Goal: Information Seeking & Learning: Learn about a topic

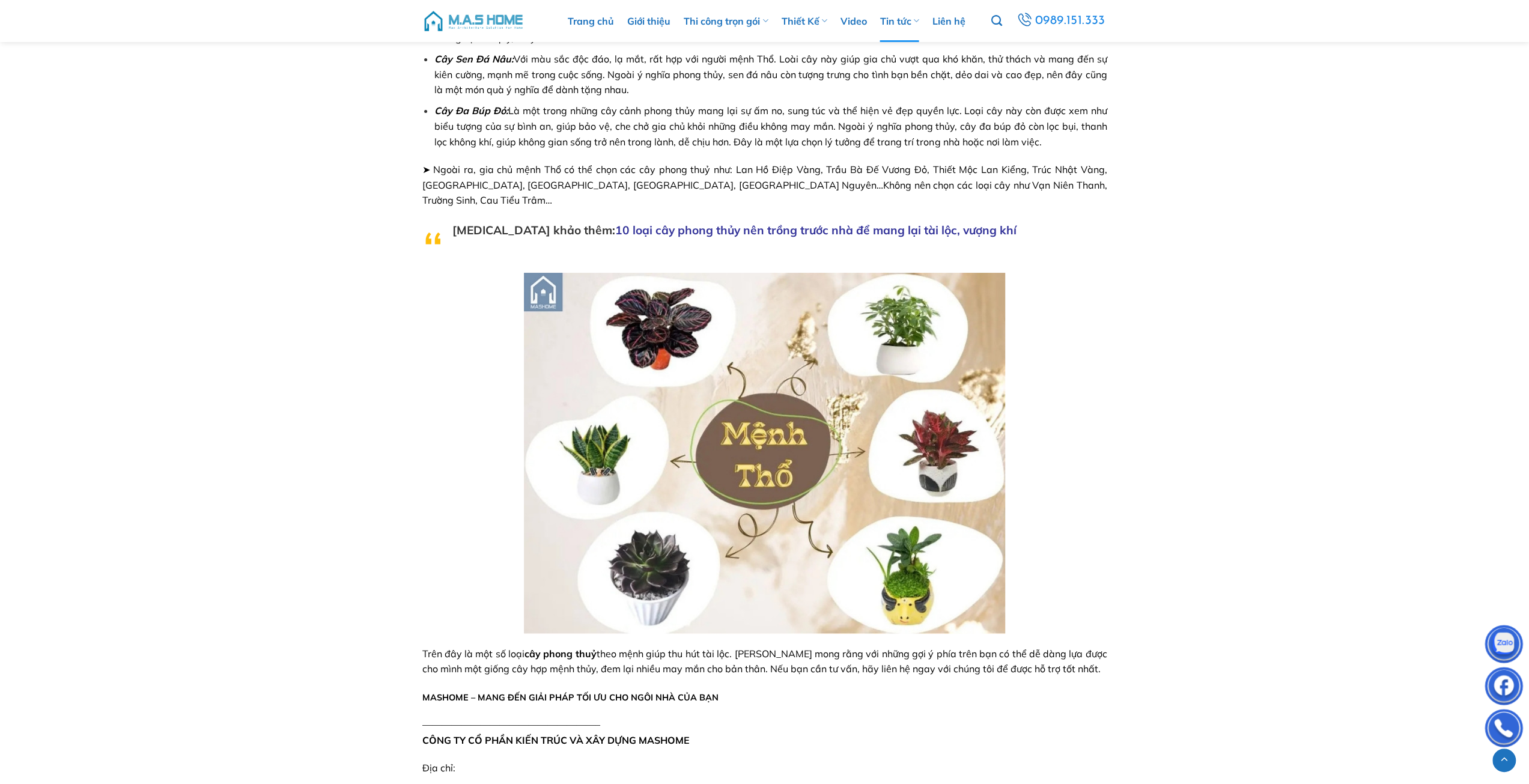
scroll to position [4686, 0]
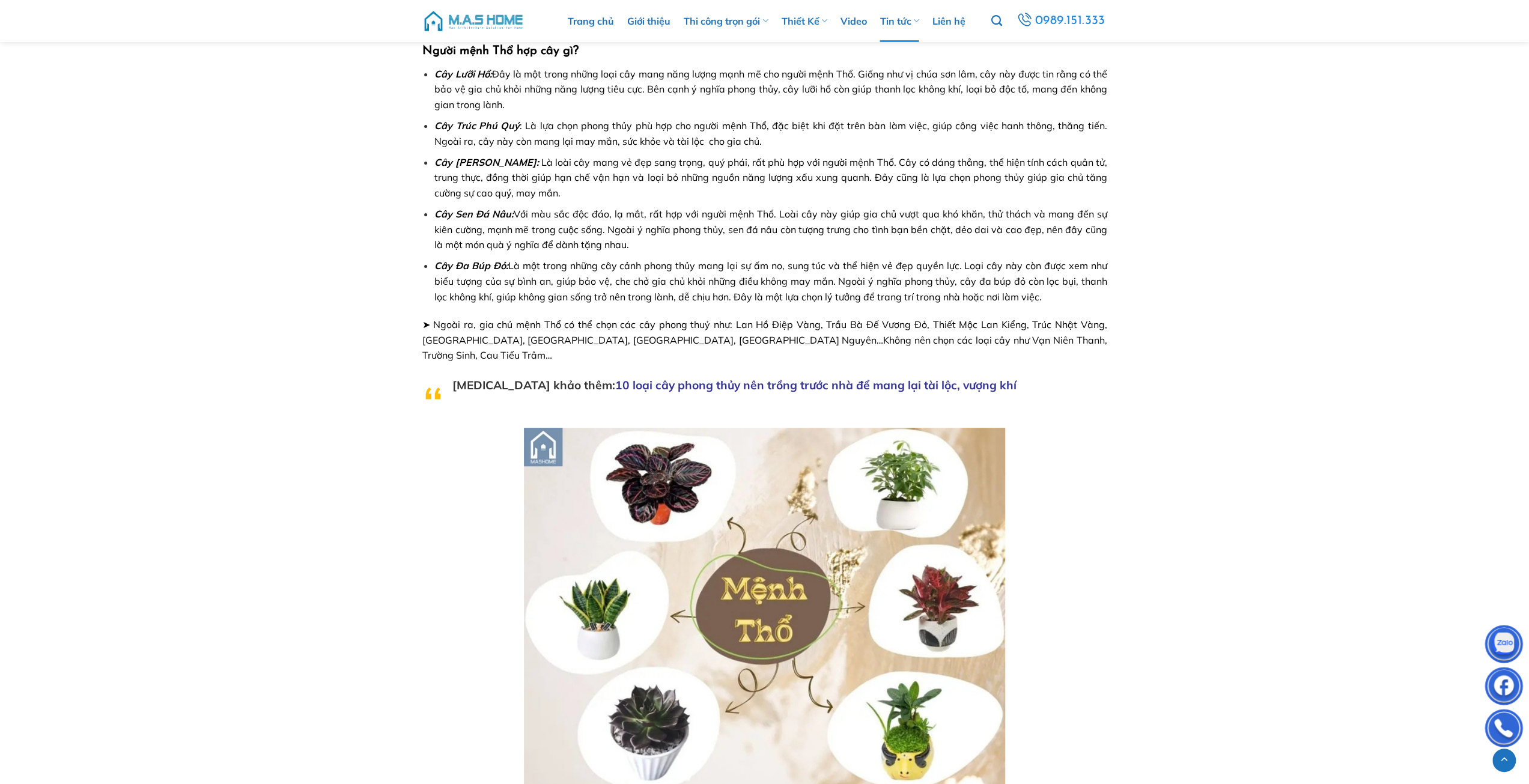
click at [622, 378] on span "10 loại cây phong thủy nên trồng trước nhà để mang lại tài lộc, vượng khí" at bounding box center [815, 385] width 401 height 14
click at [615, 378] on span "10 loại cây phong thủy nên trồng trước nhà để mang lại tài lộc, vượng khí" at bounding box center [815, 385] width 401 height 14
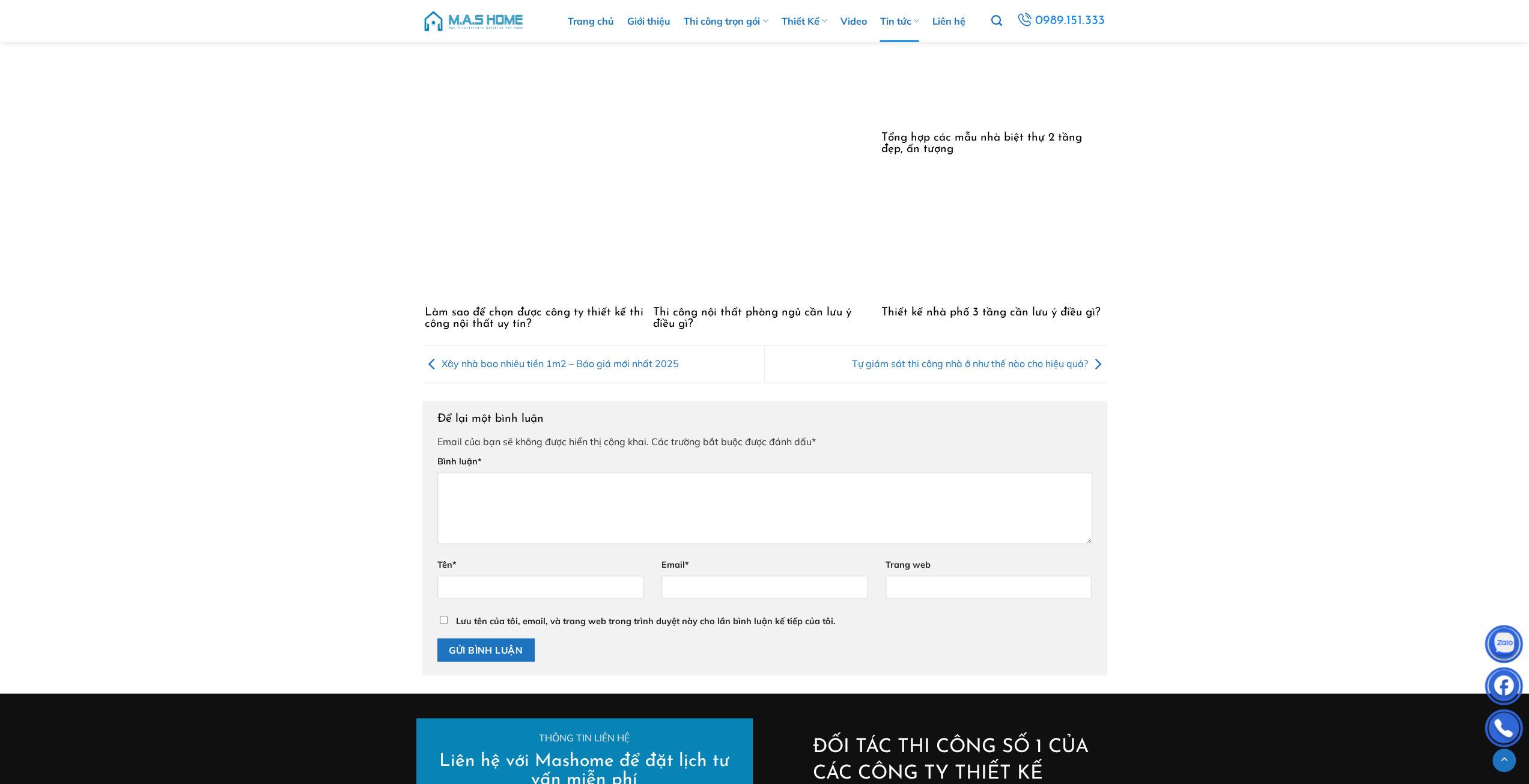
scroll to position [6790, 0]
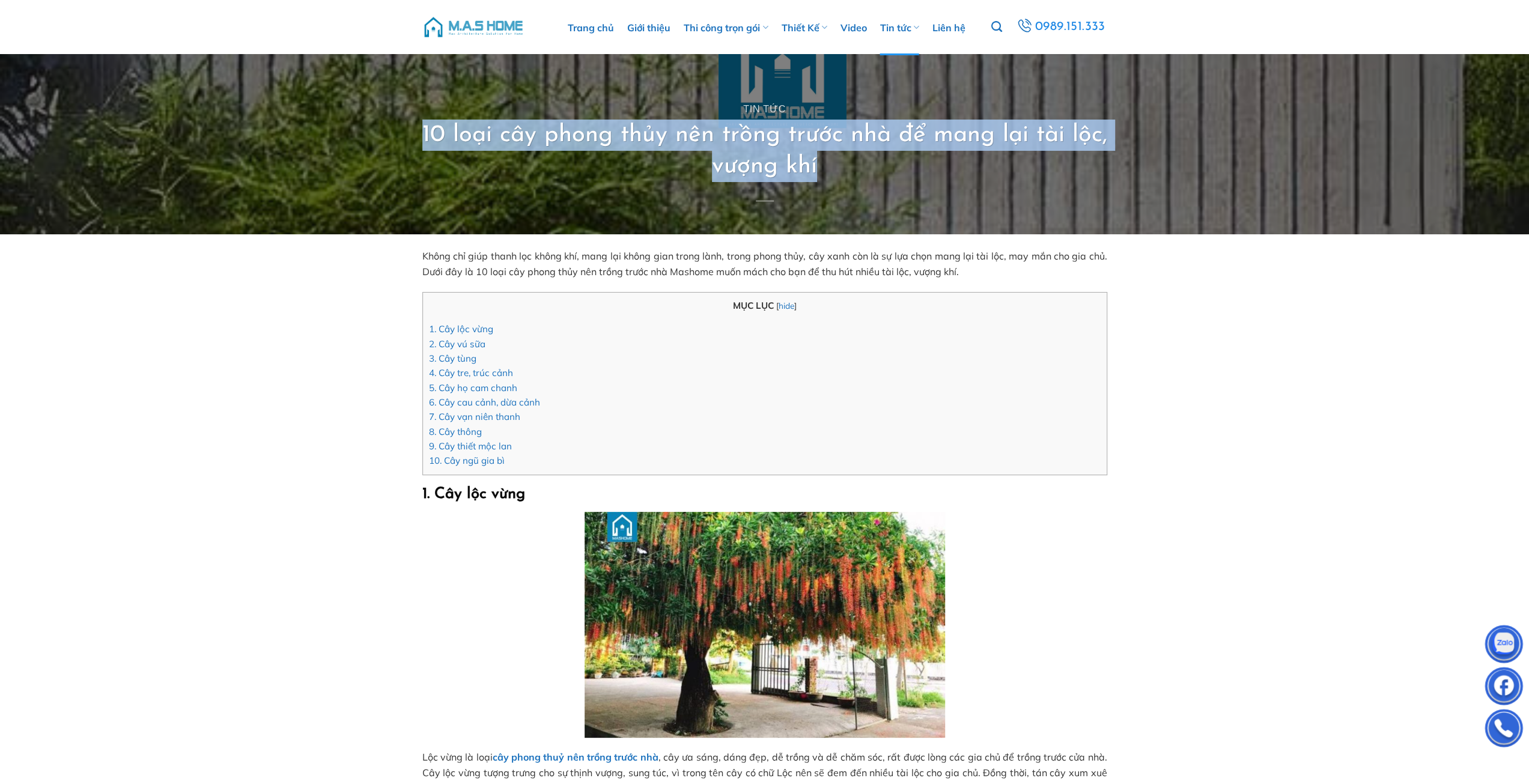
drag, startPoint x: 483, startPoint y: 134, endPoint x: 916, endPoint y: 194, distance: 437.1
click at [916, 194] on div "Tin tức 10 loại cây phong thủy nên trồng trước nhà để mang lại tài lộc, vượng k…" at bounding box center [765, 162] width 685 height 116
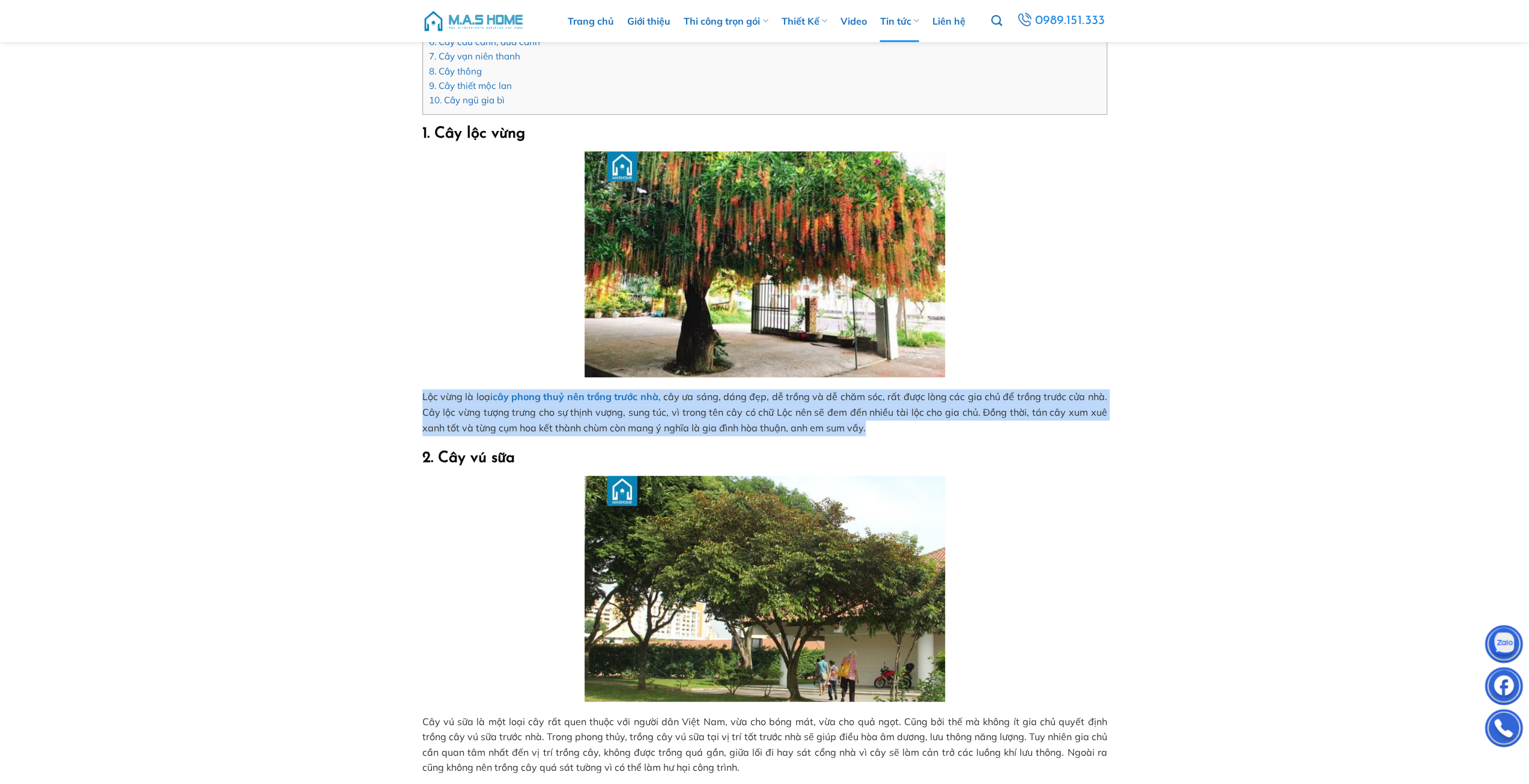
drag, startPoint x: 416, startPoint y: 395, endPoint x: 872, endPoint y: 423, distance: 456.9
copy span "Lộc vừng là loại cây phong thuỷ nên trồng trước nhà , cây ưa sáng, dáng đẹp, dễ…"
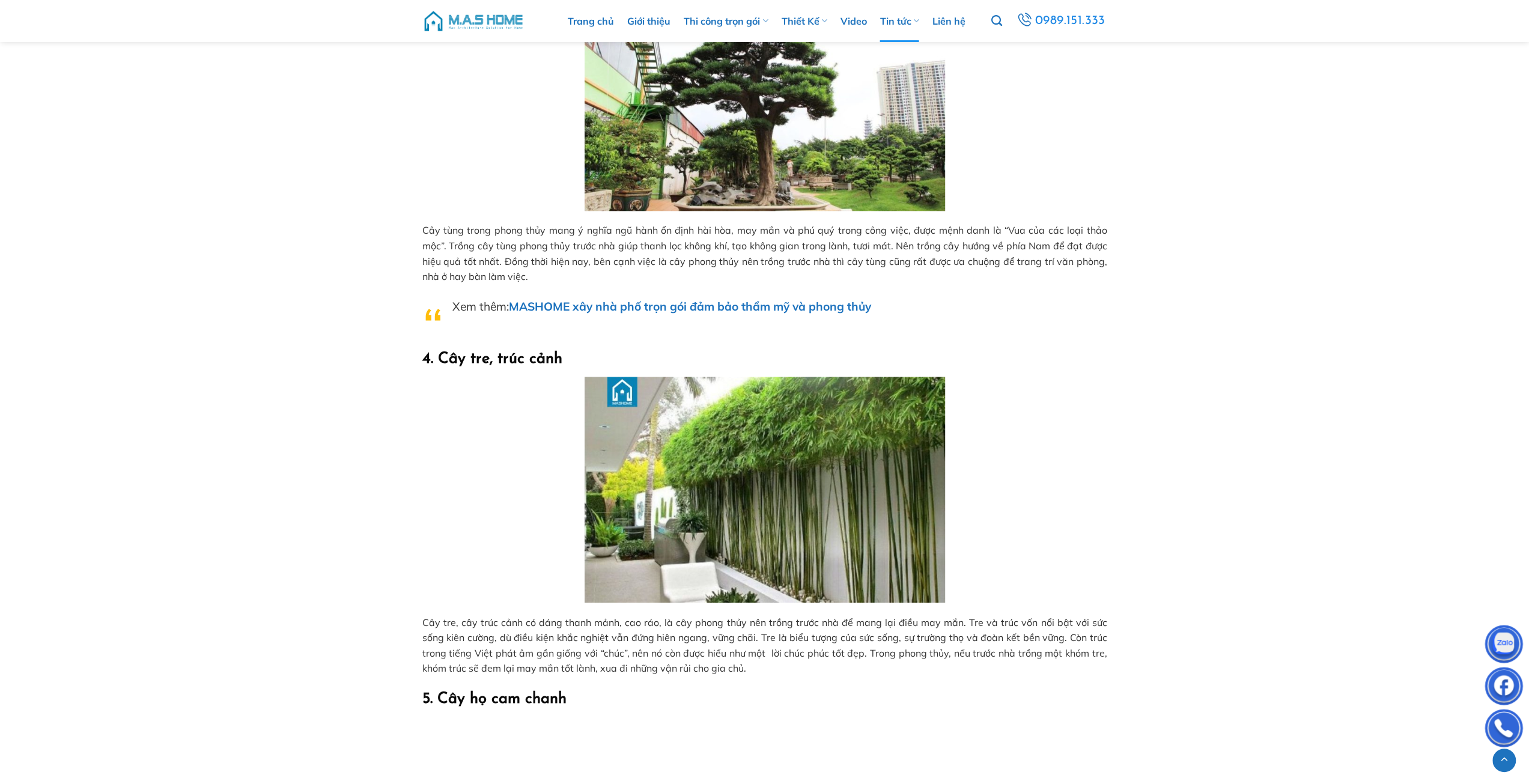
scroll to position [1322, 0]
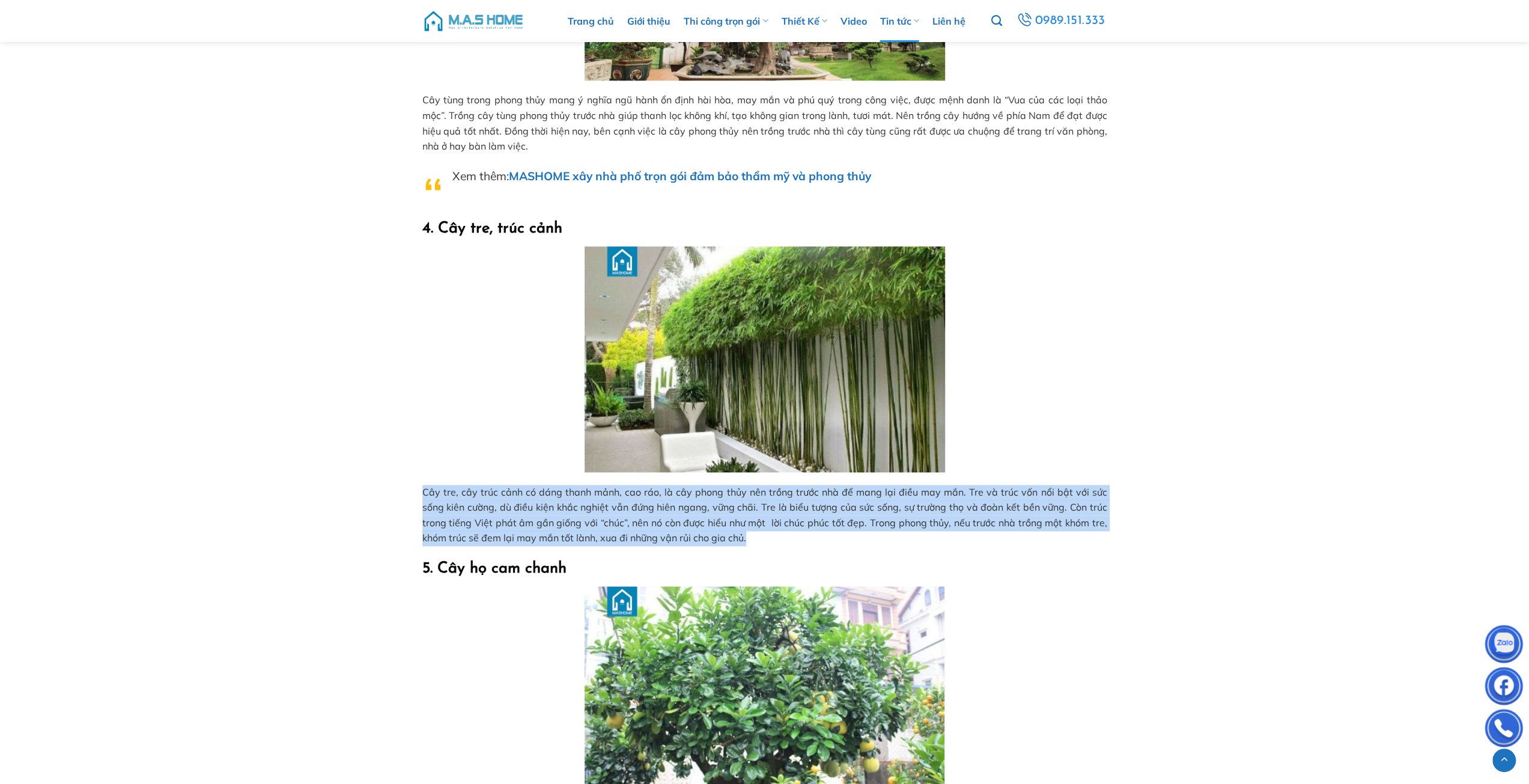
drag, startPoint x: 423, startPoint y: 487, endPoint x: 743, endPoint y: 542, distance: 324.7
click at [743, 542] on p "Cây tre, cây trúc cảnh có dáng thanh mảnh, cao ráo, là cây phong thủy nên trồng…" at bounding box center [765, 515] width 685 height 61
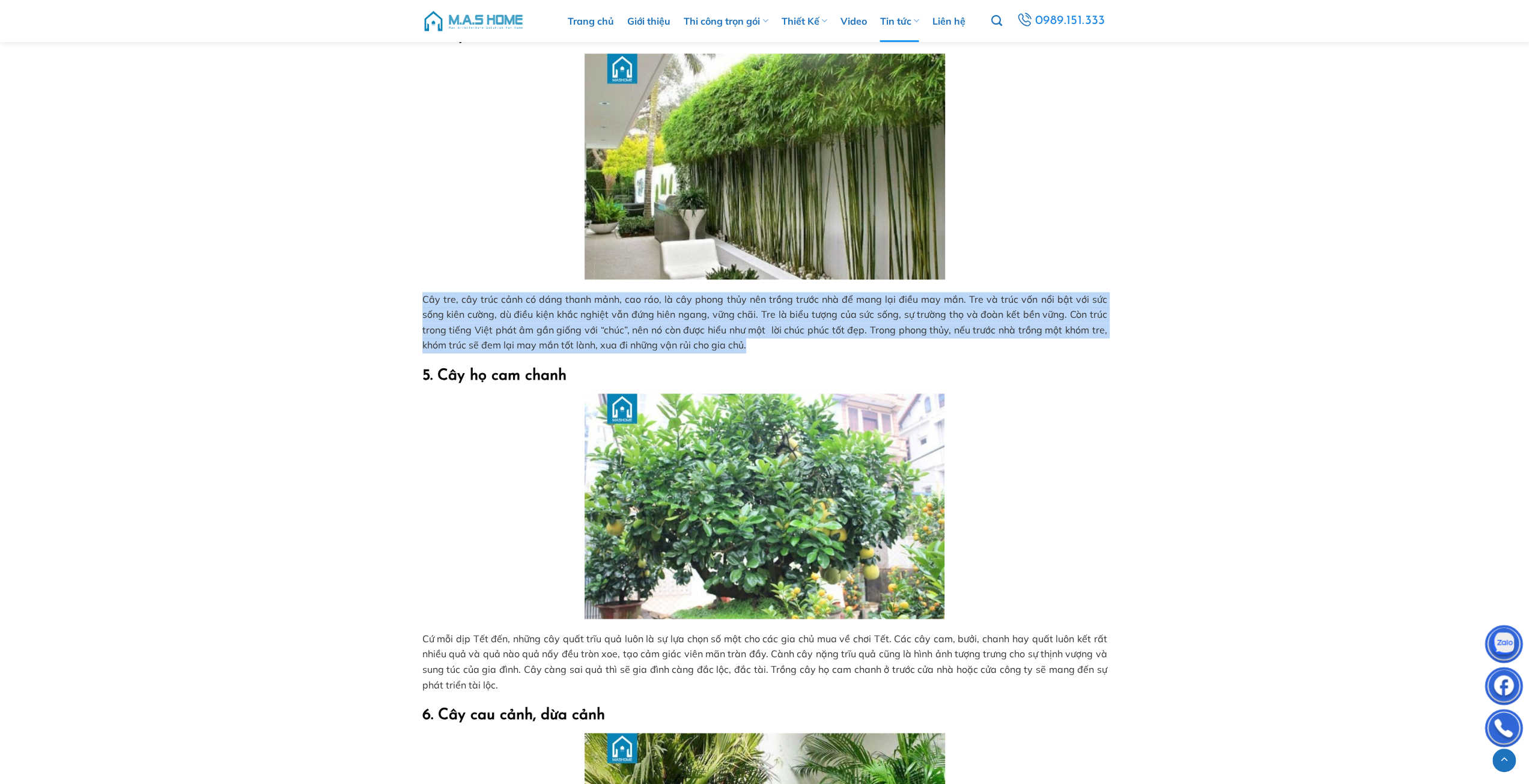
scroll to position [1682, 0]
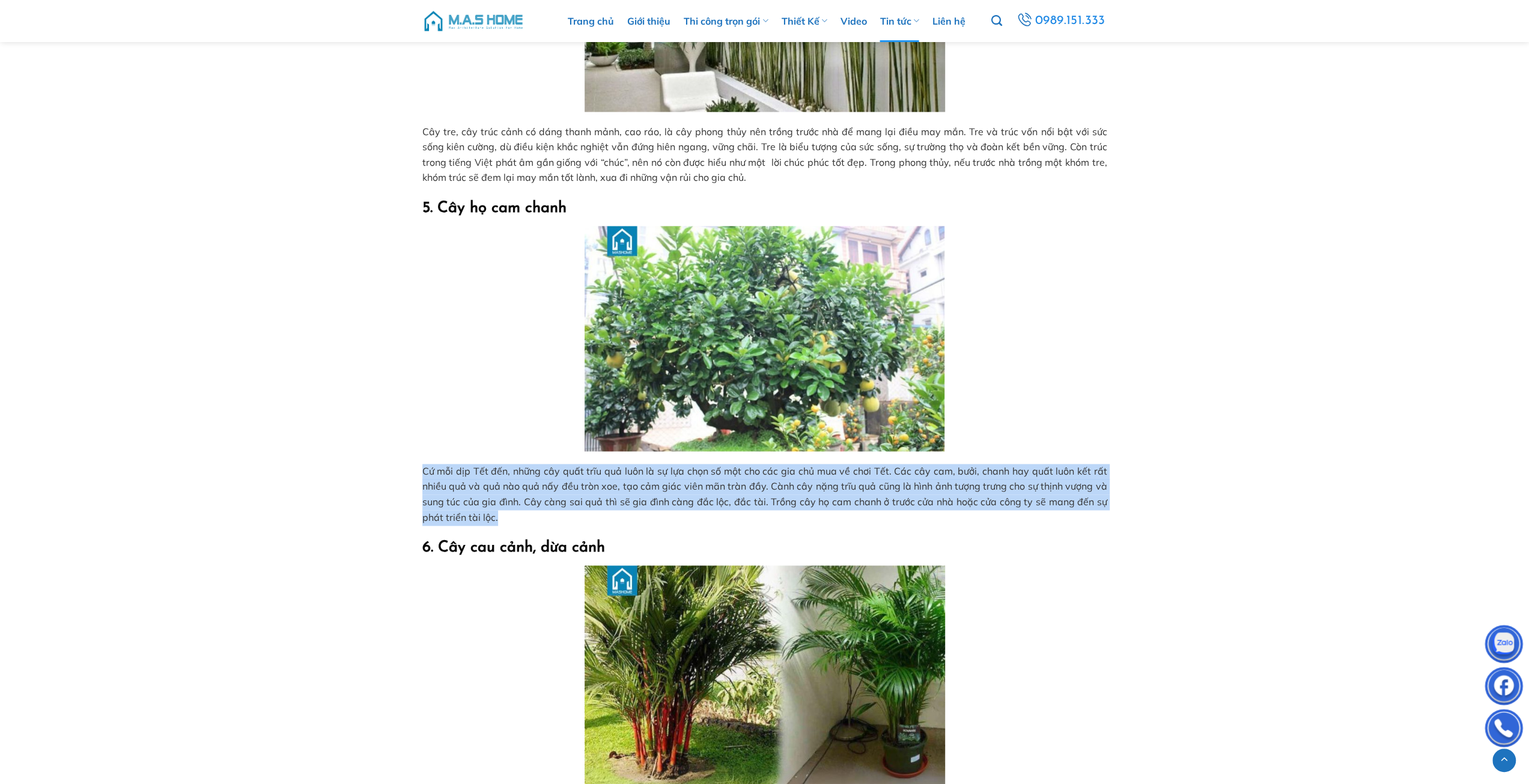
drag, startPoint x: 424, startPoint y: 469, endPoint x: 545, endPoint y: 514, distance: 129.1
click at [545, 514] on p "Cứ mỗi dịp Tết đến, những cây quất trĩu quả luôn là sự lựa chọn số một cho các …" at bounding box center [765, 494] width 685 height 61
copy span "Cứ mỗi dịp Tết đến, những cây quất trĩu quả luôn là sự lựa chọn số một cho các …"
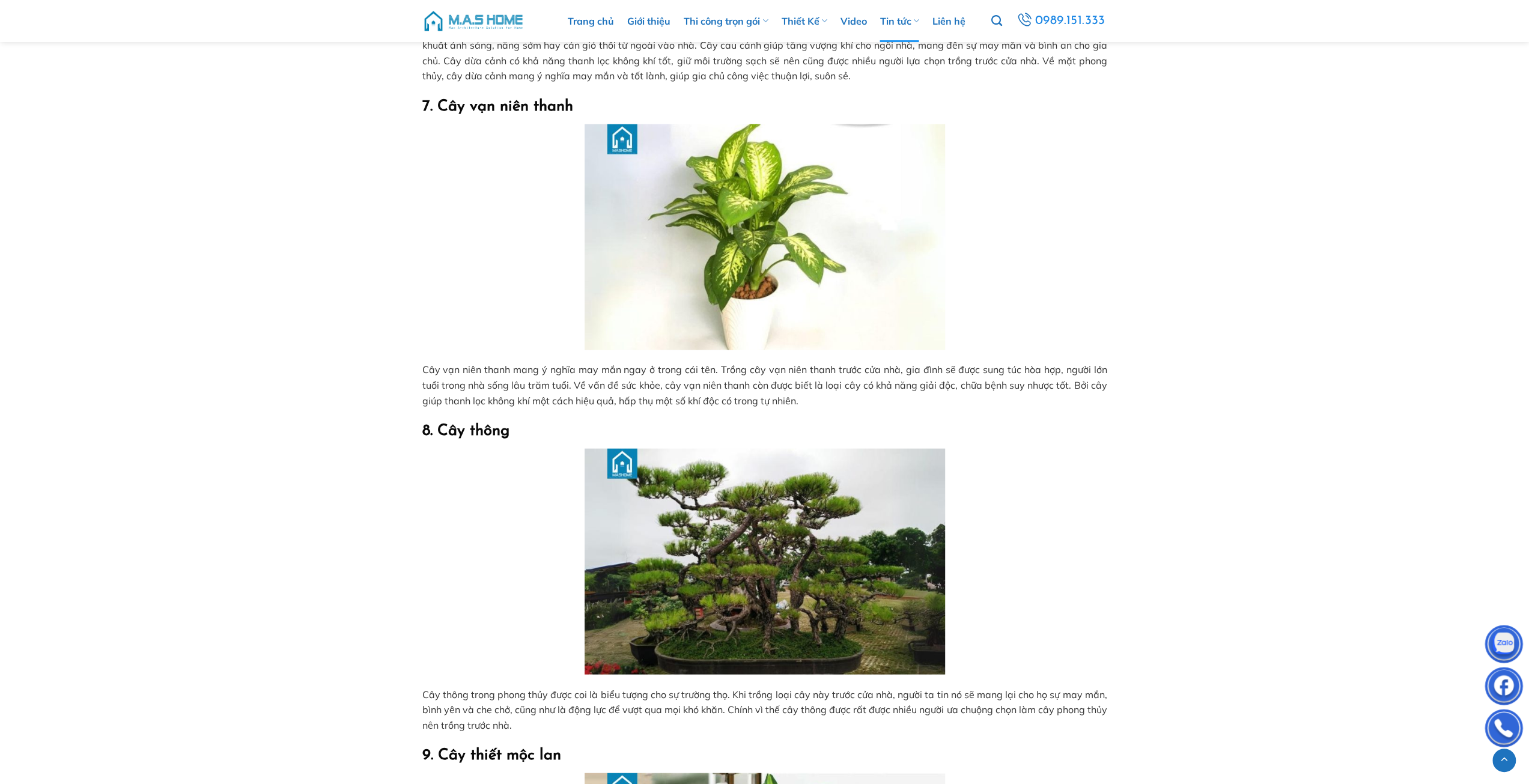
scroll to position [2764, 0]
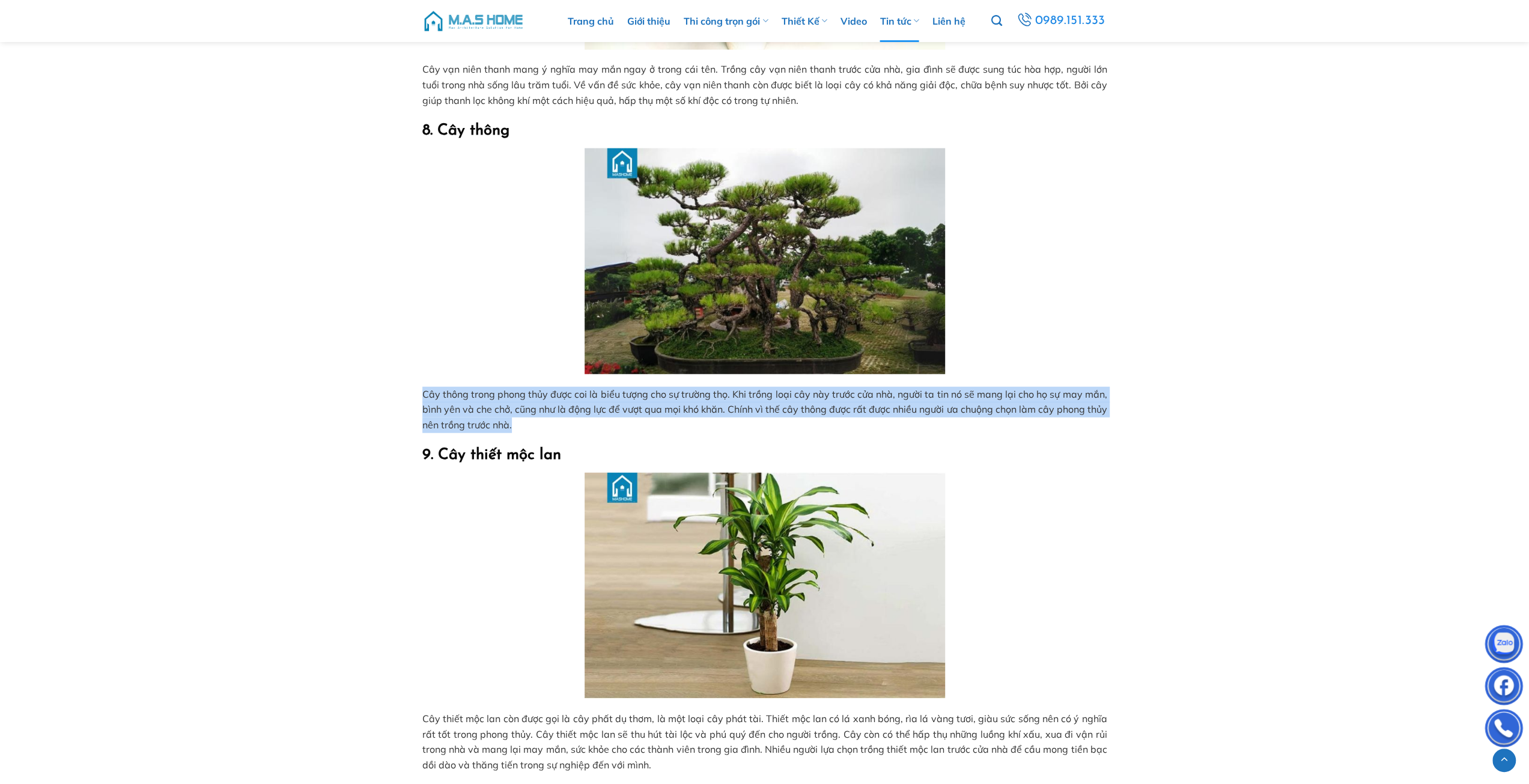
drag, startPoint x: 423, startPoint y: 393, endPoint x: 553, endPoint y: 420, distance: 132.8
click at [553, 420] on p "Cây thông trong phong thủy được coi là biểu tượng cho sự trường thọ. Khi trồng …" at bounding box center [765, 410] width 685 height 46
copy span "Cây thông trong phong thủy được coi là biểu tượng cho sự trường thọ. Khi trồng …"
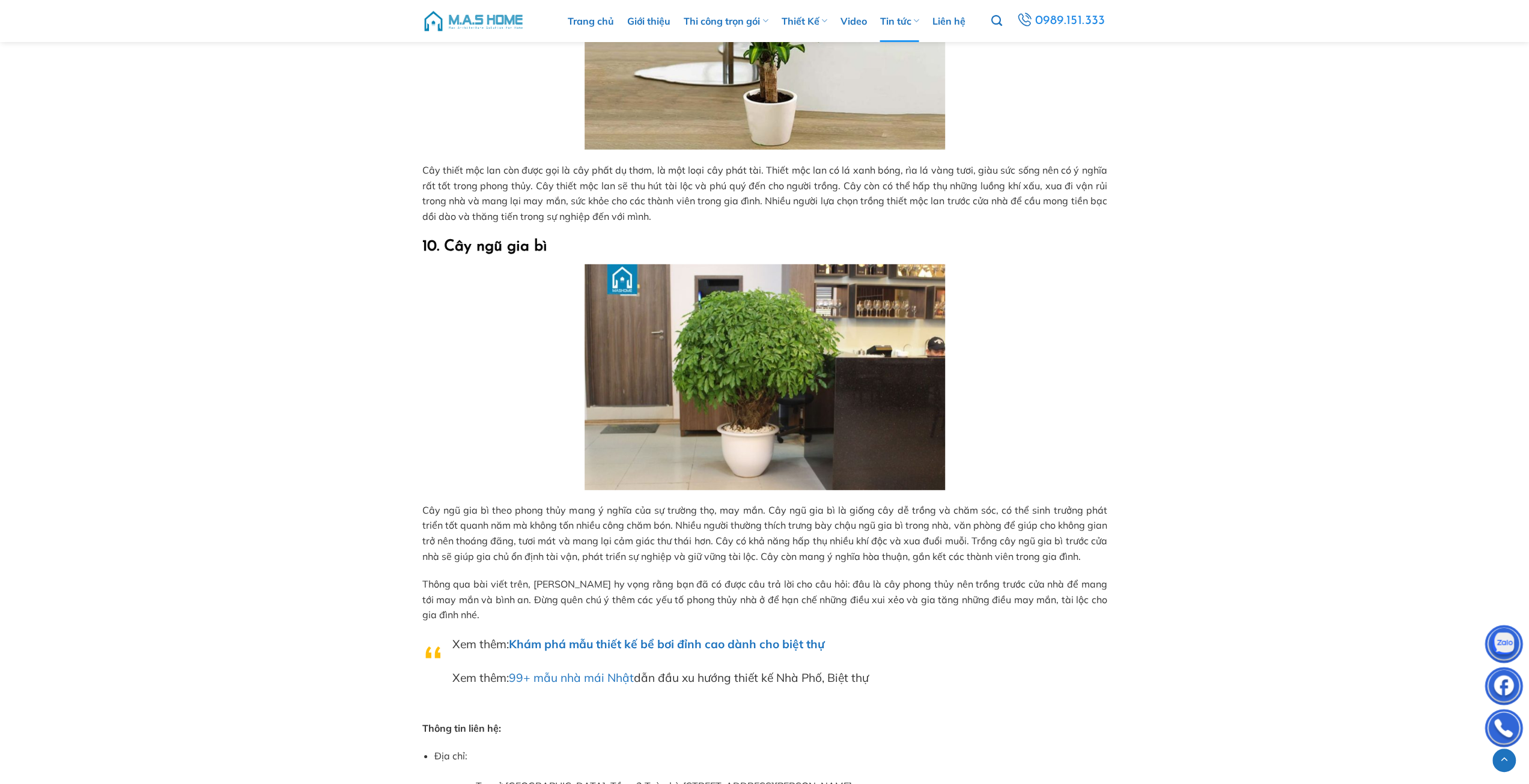
scroll to position [3124, 0]
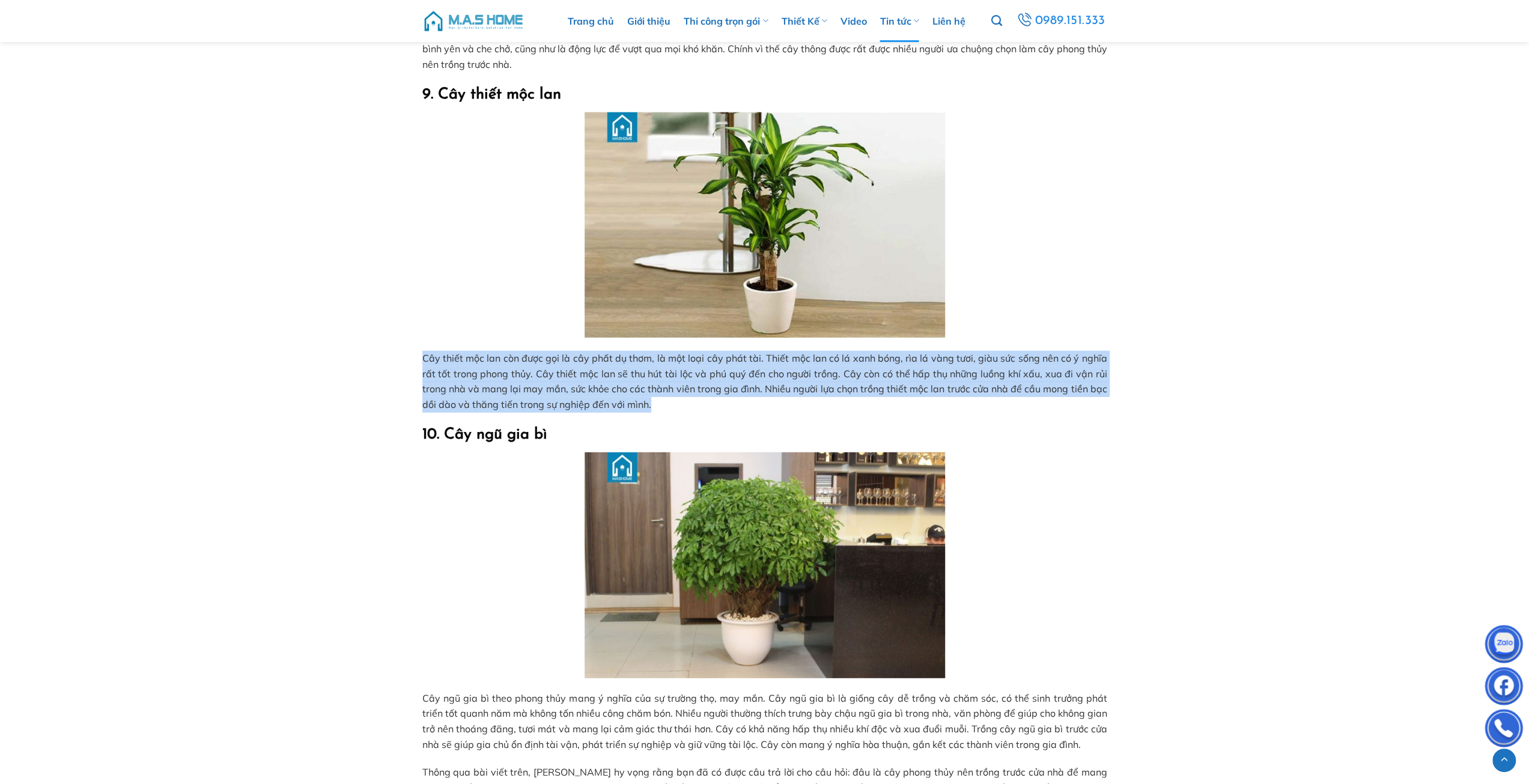
drag, startPoint x: 514, startPoint y: 372, endPoint x: 700, endPoint y: 402, distance: 188.4
copy span "Cây thiết mộc lan còn được gọi là cây phất dụ thơm, là một loại cây phát tài. T…"
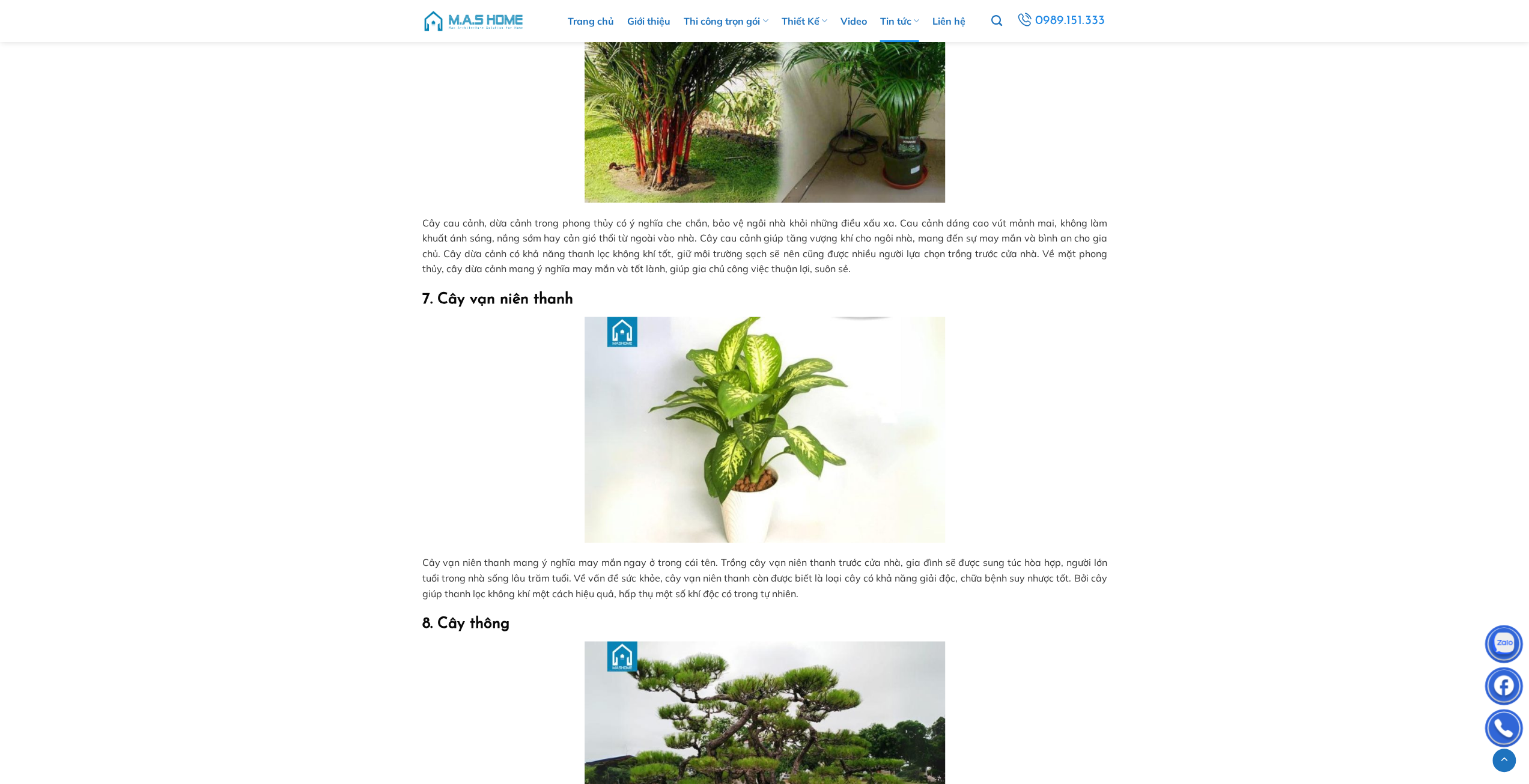
scroll to position [2343, 0]
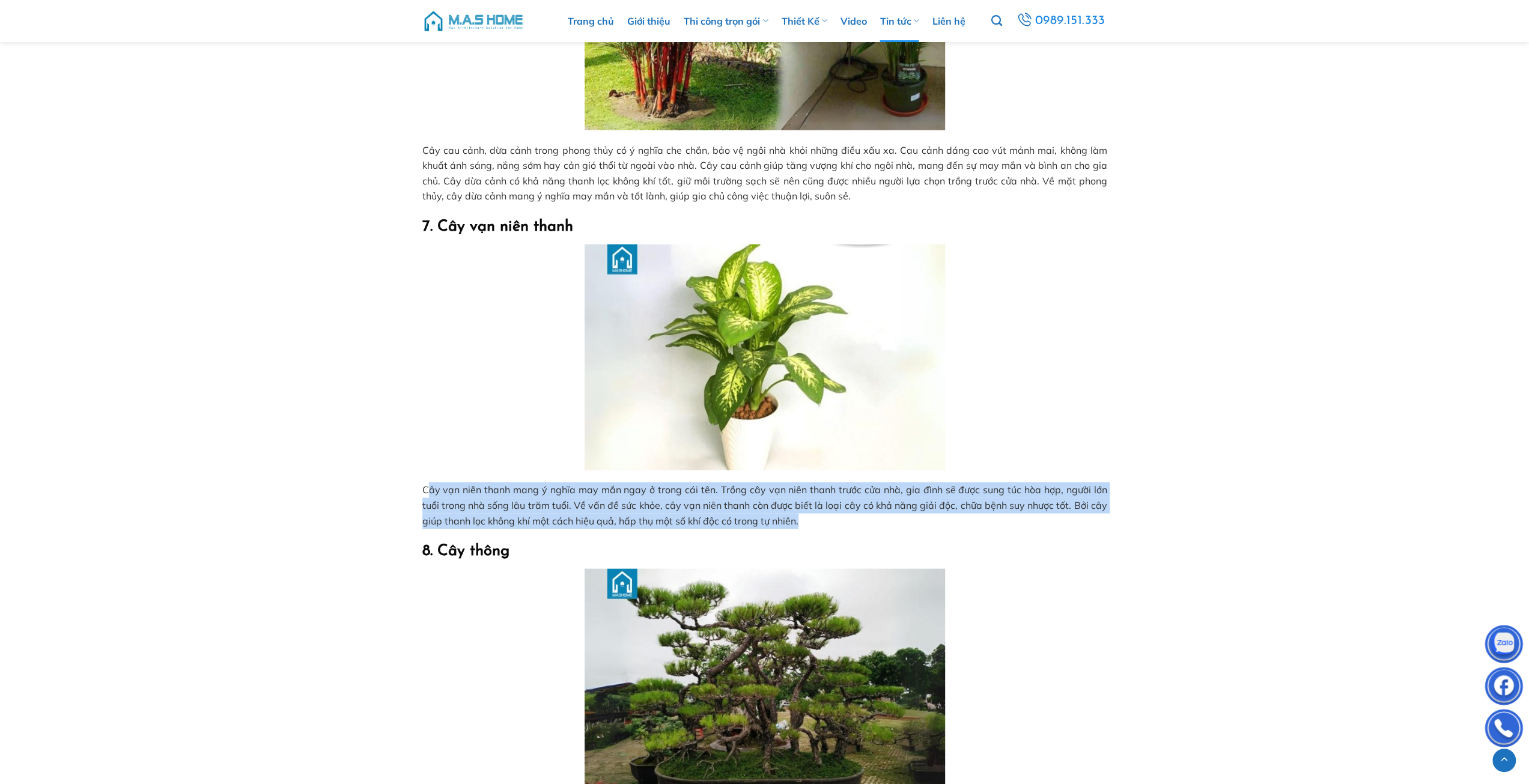
drag, startPoint x: 427, startPoint y: 485, endPoint x: 814, endPoint y: 525, distance: 389.1
click at [814, 525] on p "Cây vạn niên thanh mang ý nghĩa may mắn ngay ở trong cái tên. Trồng cây vạn niê…" at bounding box center [765, 506] width 685 height 46
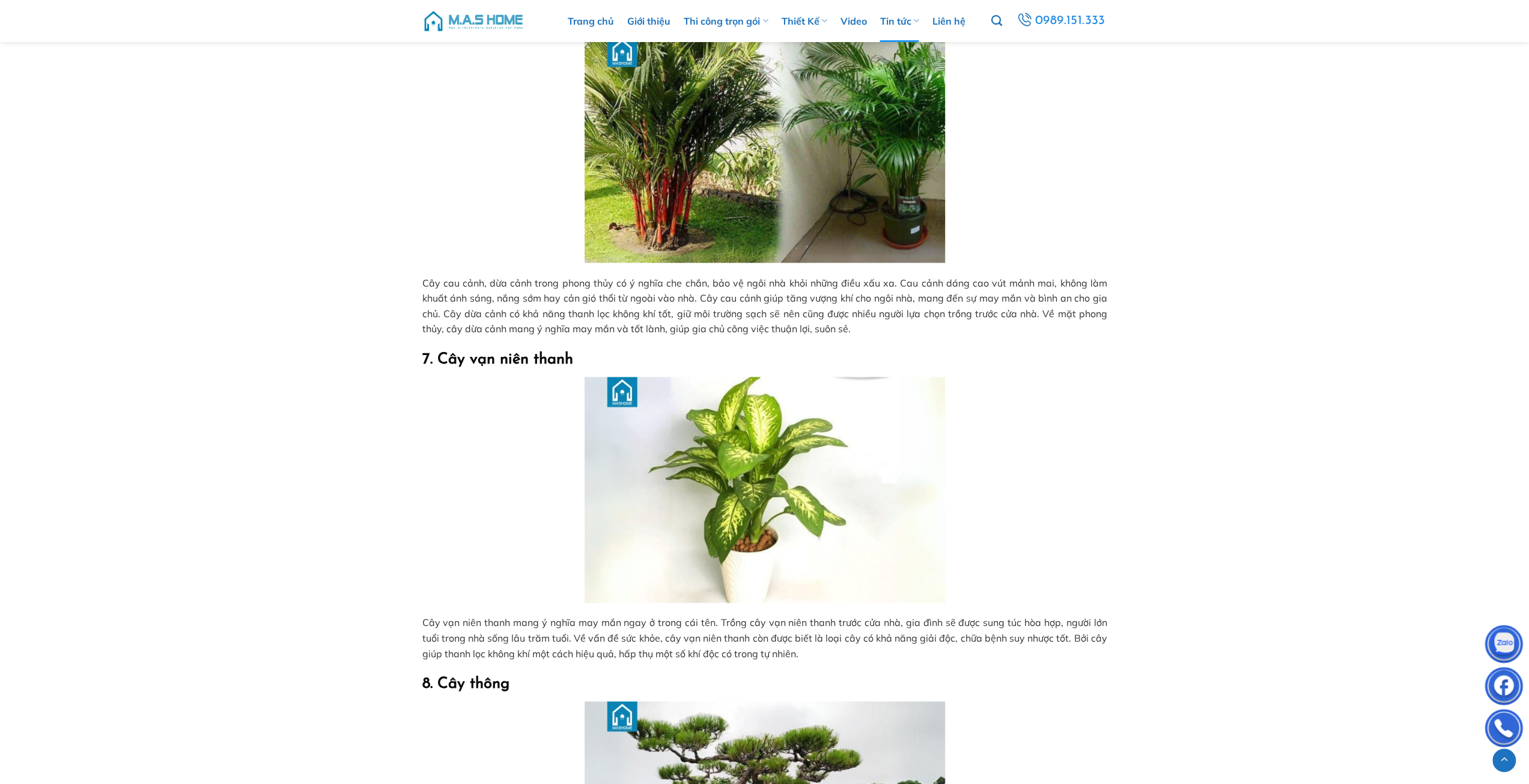
scroll to position [2103, 0]
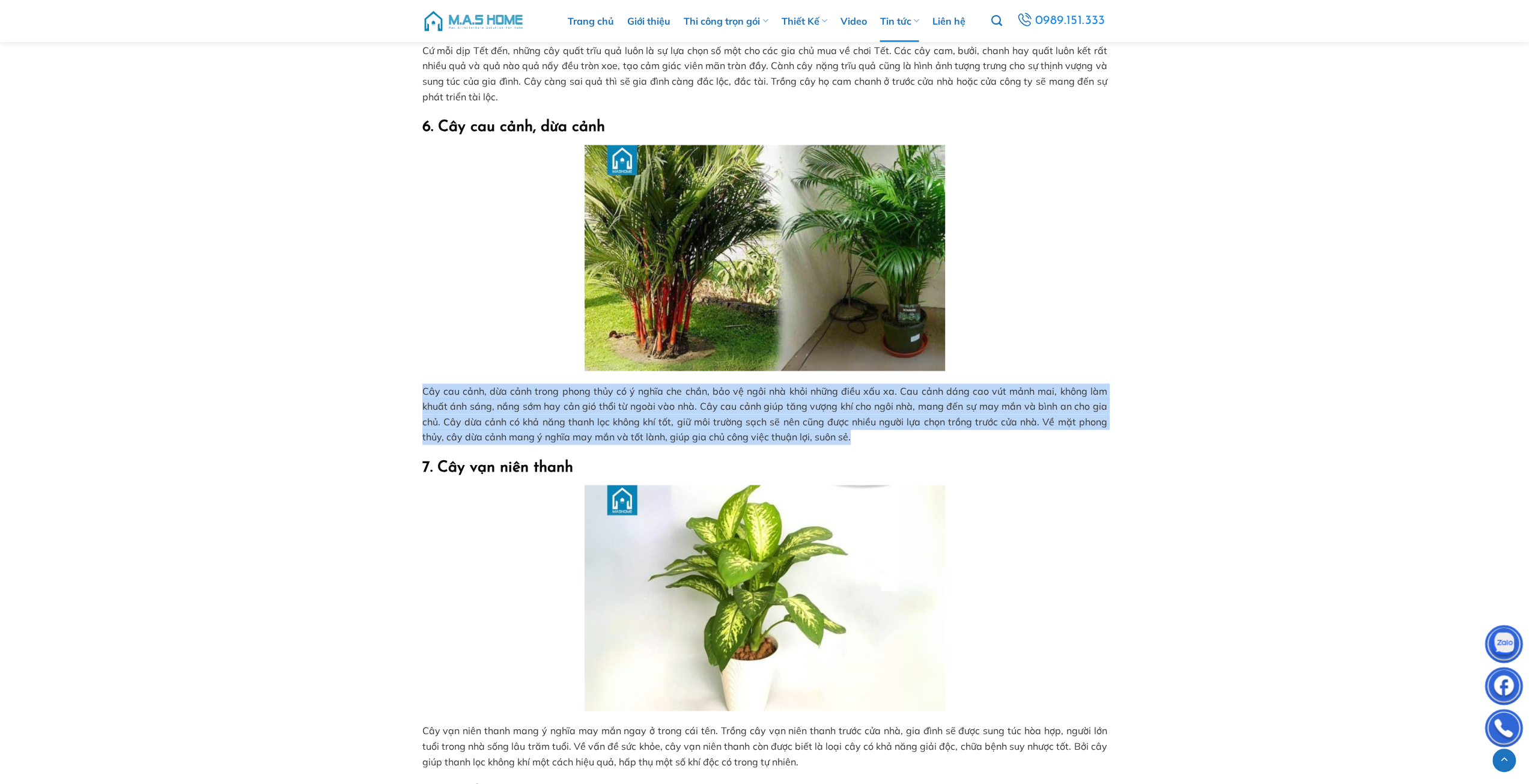
drag, startPoint x: 420, startPoint y: 388, endPoint x: 892, endPoint y: 434, distance: 474.2
copy span "Cây cau cảnh, dừa cảnh trong phong thủy có ý nghĩa che chắn, bảo vệ ngôi nhà kh…"
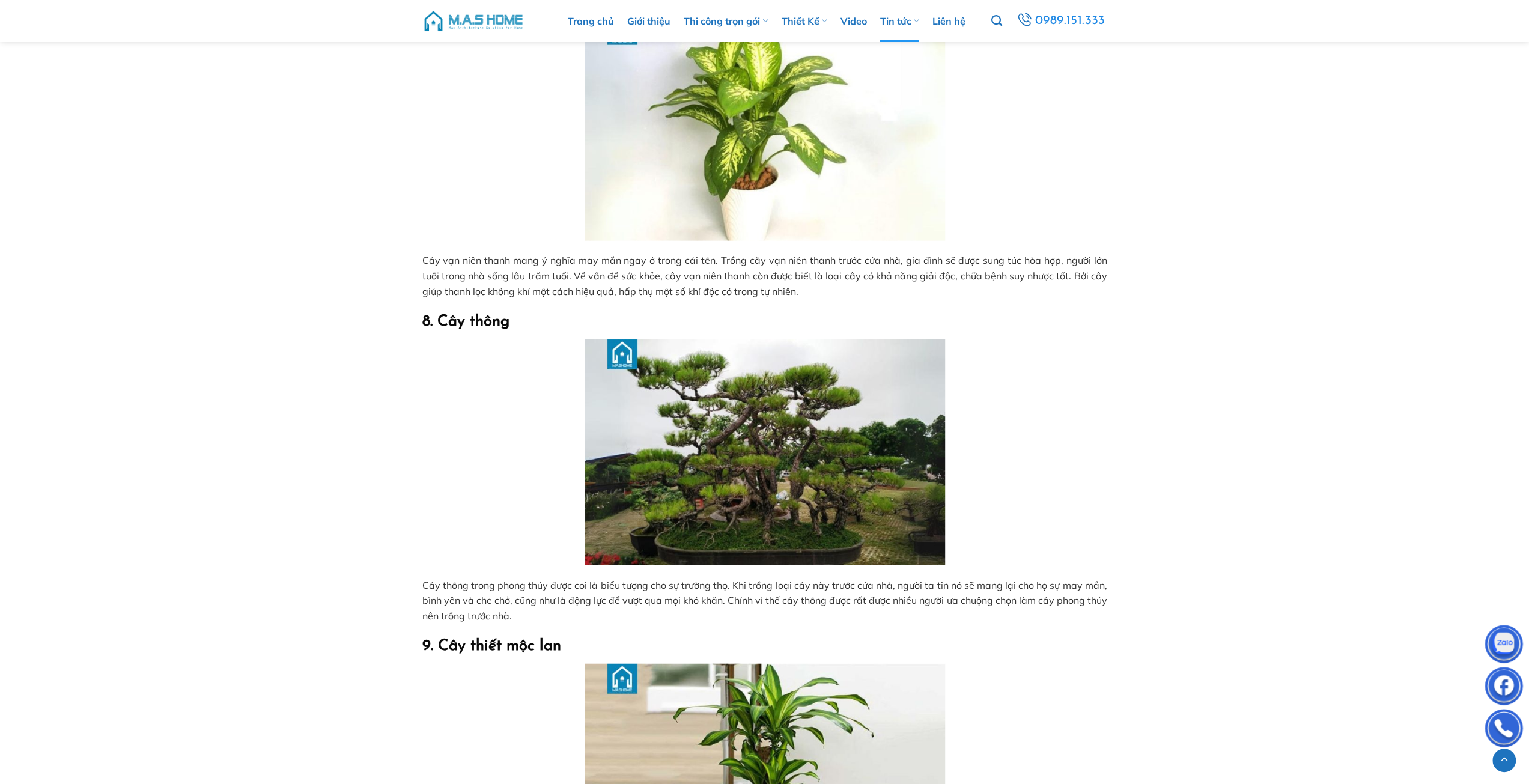
scroll to position [2283, 0]
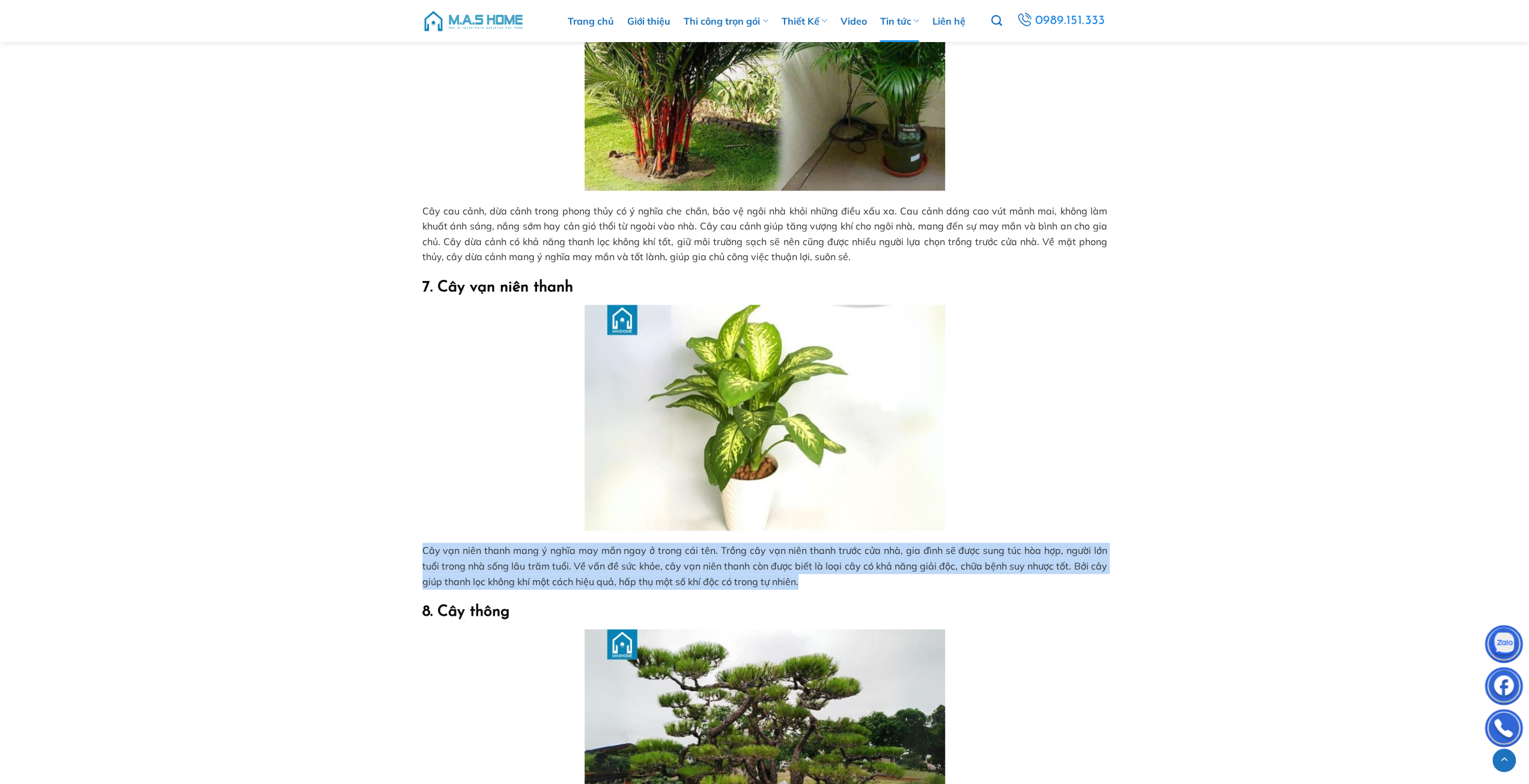
drag, startPoint x: 418, startPoint y: 545, endPoint x: 837, endPoint y: 585, distance: 420.9
click at [837, 585] on div "Không chỉ giúp thanh lọc không khí, mang lại không gian trong lành, trong phong…" at bounding box center [764, 716] width 703 height 5531
copy span "Cây vạn niên thanh mang ý nghĩa may mắn ngay ở trong cái tên. Trồng cây vạn niê…"
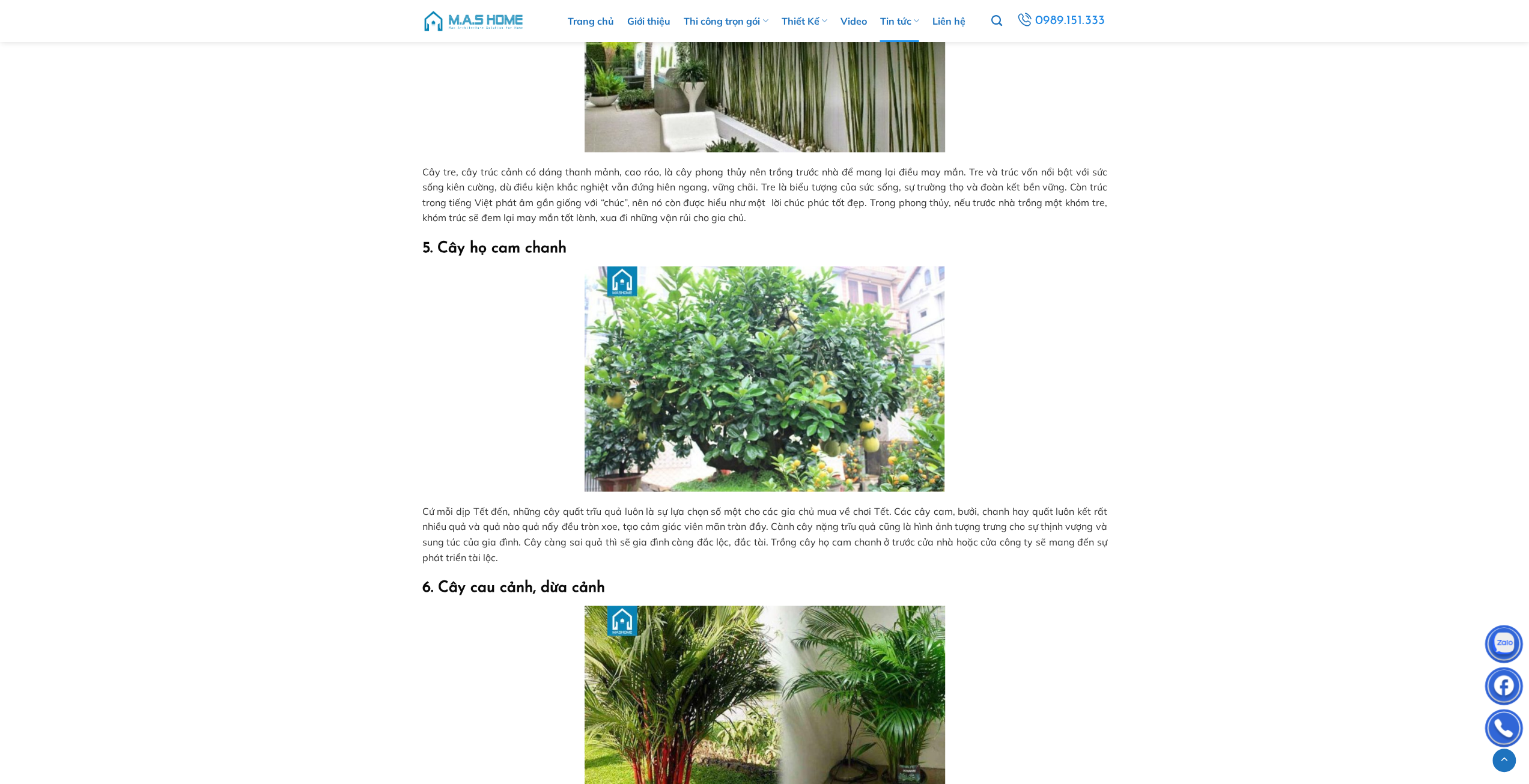
scroll to position [1442, 0]
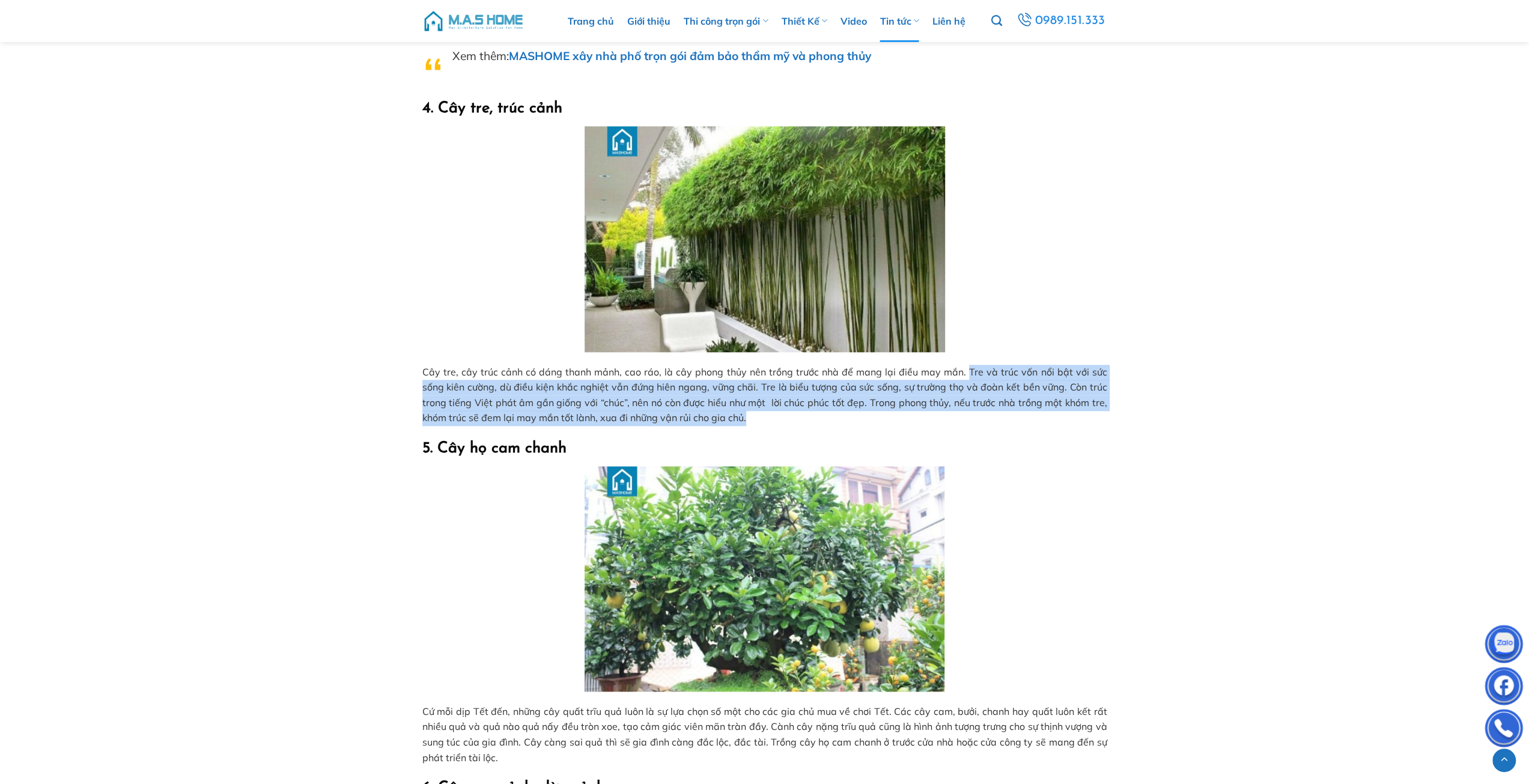
drag, startPoint x: 952, startPoint y: 373, endPoint x: 726, endPoint y: 418, distance: 230.4
click at [726, 418] on p "Cây tre, cây trúc cảnh có dáng thanh mảnh, cao ráo, là cây phong thủy nên trồng…" at bounding box center [765, 395] width 685 height 61
copy span "Tre và trúc vốn nổi bật với sức sống kiên cường, dù điều kiện khắc nghiệt vẫn đ…"
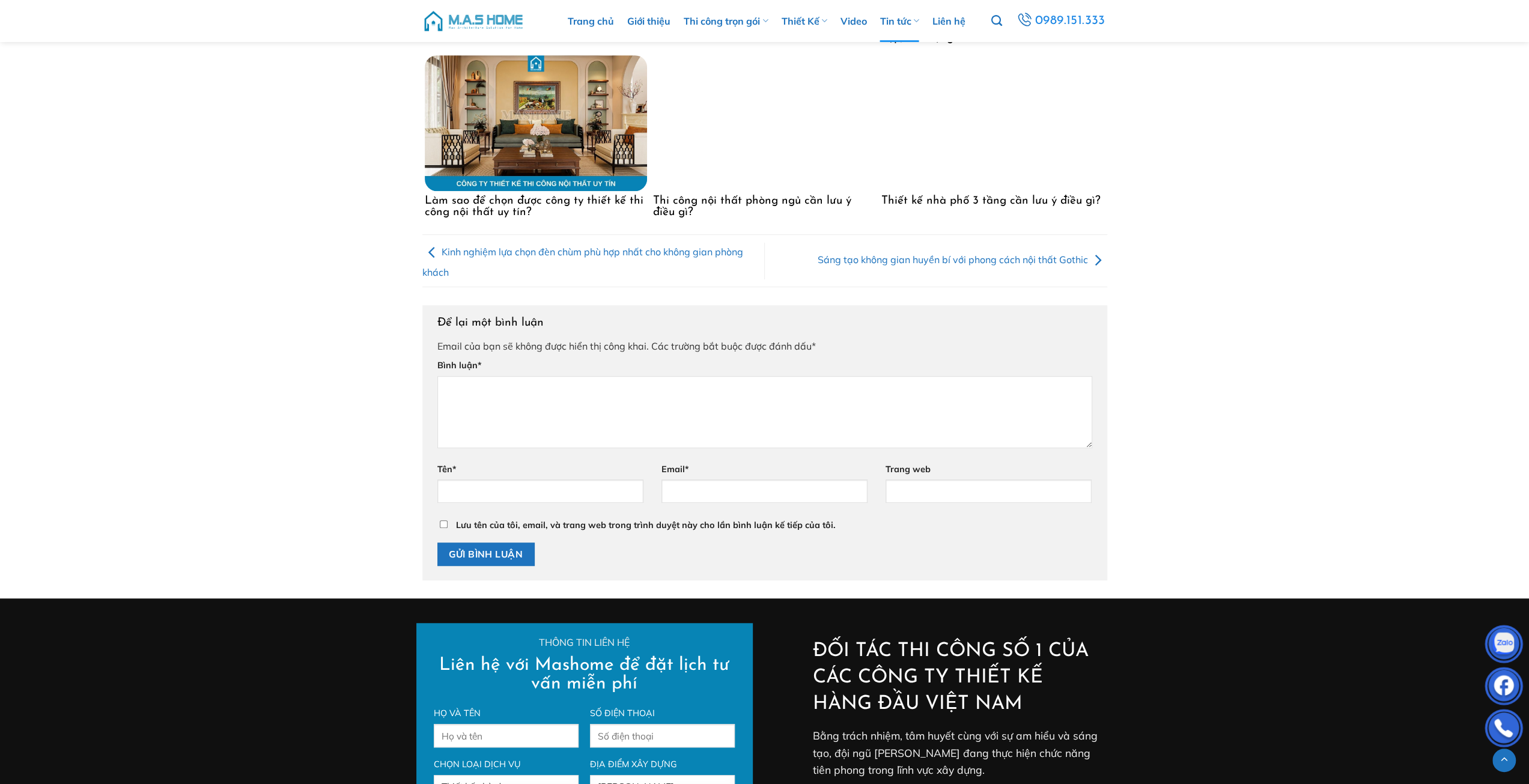
scroll to position [5528, 0]
